Goal: Task Accomplishment & Management: Use online tool/utility

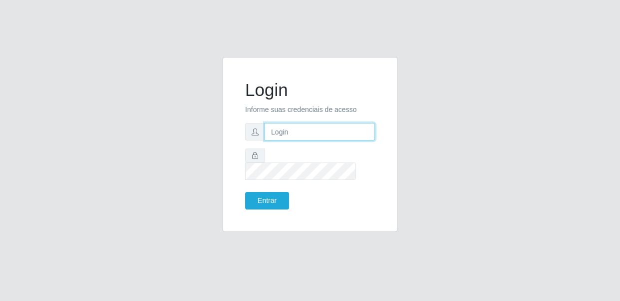
click at [356, 140] on input "text" at bounding box center [320, 131] width 110 height 17
type input "[EMAIL_ADDRESS][DOMAIN_NAME]"
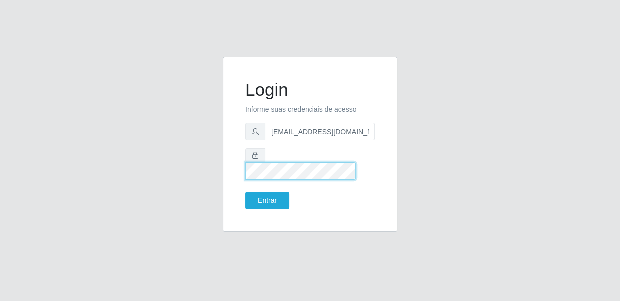
click at [245, 192] on button "Entrar" at bounding box center [267, 200] width 44 height 17
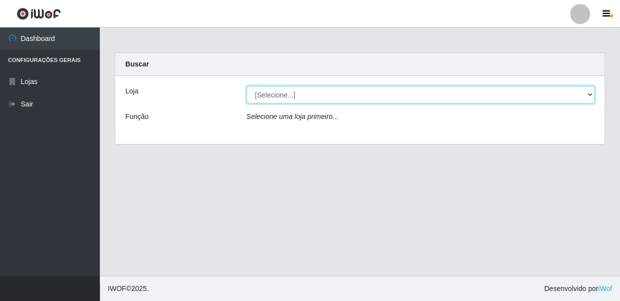
click at [316, 96] on select "[Selecione...] SUPER SHOW - Coophab" at bounding box center [421, 94] width 349 height 17
select select "146"
click at [247, 86] on select "[Selecione...] SUPER SHOW - Coophab" at bounding box center [421, 94] width 349 height 17
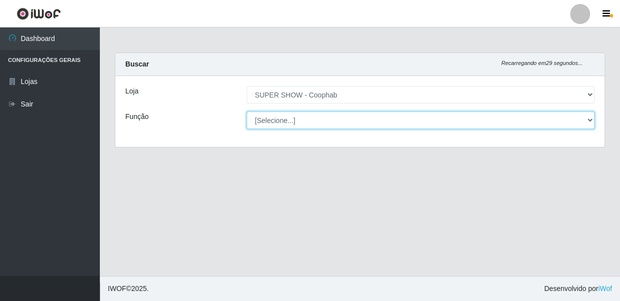
drag, startPoint x: 312, startPoint y: 102, endPoint x: 310, endPoint y: 118, distance: 16.1
click at [310, 118] on select "[Selecione...] ASG ASG + ASG ++ Auxiliar de Estacionamento Auxiliar de Estacion…" at bounding box center [421, 119] width 349 height 17
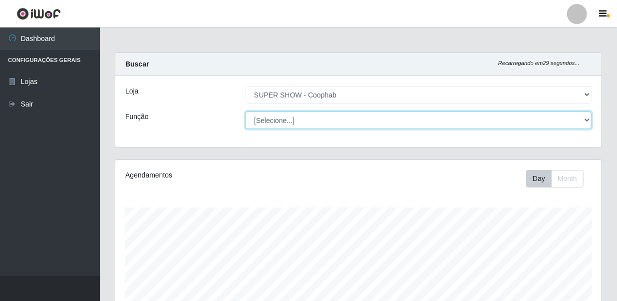
scroll to position [207, 487]
select select "22"
click at [246, 111] on select "[Selecione...] ASG ASG + ASG ++ Auxiliar de Estacionamento Auxiliar de Estacion…" at bounding box center [419, 119] width 346 height 17
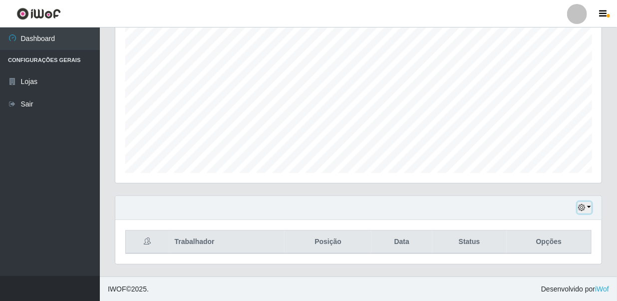
click at [580, 204] on icon "button" at bounding box center [581, 207] width 7 height 7
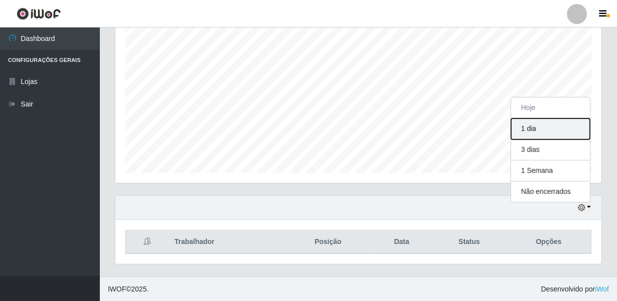
click at [550, 131] on button "1 dia" at bounding box center [550, 128] width 79 height 21
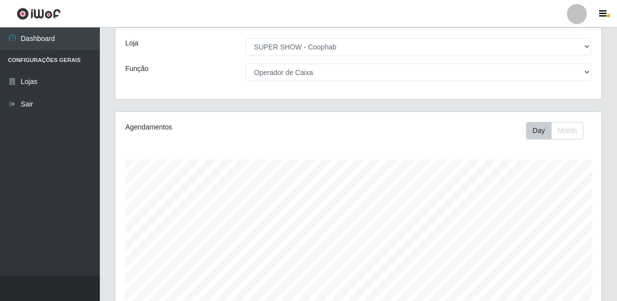
scroll to position [184, 0]
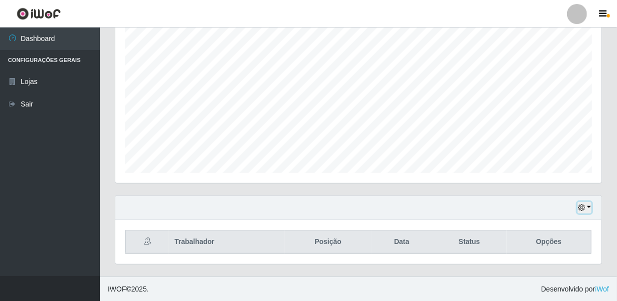
click at [583, 209] on icon "button" at bounding box center [581, 207] width 7 height 7
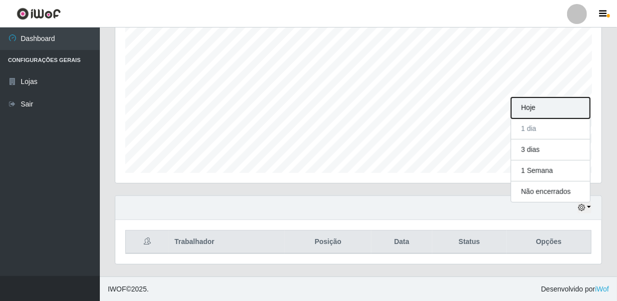
click at [552, 109] on button "Hoje" at bounding box center [550, 107] width 79 height 21
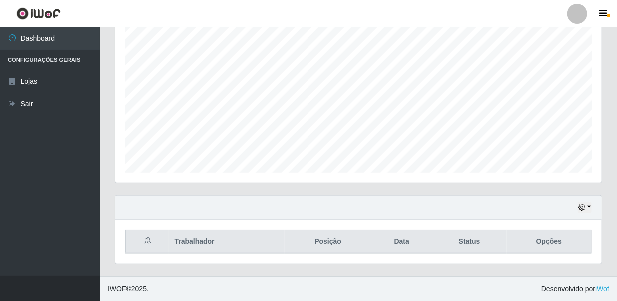
scroll to position [0, 0]
